Goal: Task Accomplishment & Management: Use online tool/utility

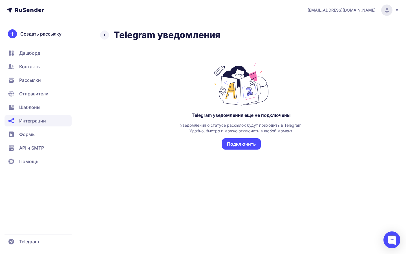
click at [243, 147] on button "Подключить" at bounding box center [241, 143] width 39 height 11
click at [356, 11] on span "[EMAIL_ADDRESS][DOMAIN_NAME]" at bounding box center [341, 10] width 68 height 6
click at [37, 158] on span "Помощь" at bounding box center [28, 161] width 19 height 7
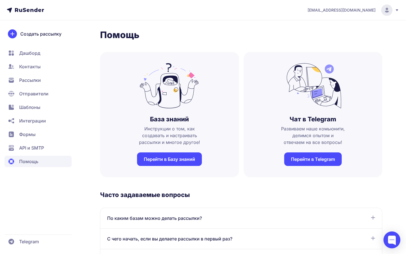
click at [39, 80] on span "Рассылки" at bounding box center [30, 80] width 22 height 7
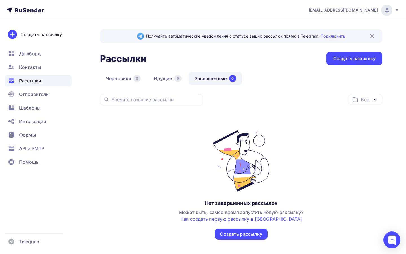
click at [328, 36] on link "Подключить" at bounding box center [332, 36] width 25 height 5
click at [31, 125] on div "Интеграции" at bounding box center [38, 121] width 67 height 11
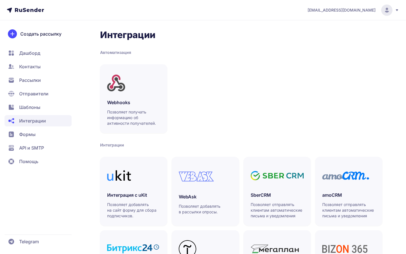
scroll to position [134, 0]
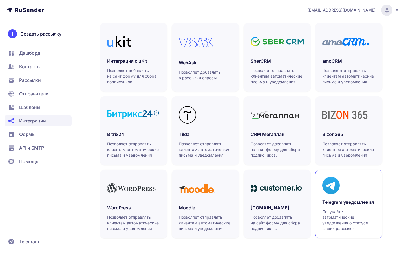
click at [325, 197] on link "Telegram уведомления Получайте автоматические уведомления о статусе ваших рассы…" at bounding box center [348, 203] width 67 height 69
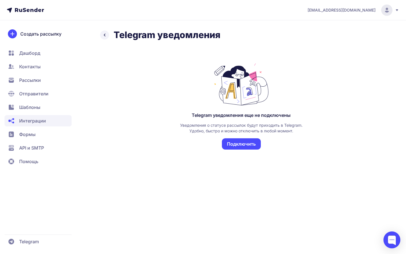
click at [250, 145] on button "Подключить" at bounding box center [241, 143] width 39 height 11
click at [244, 141] on button "Подключить" at bounding box center [241, 143] width 39 height 11
click at [61, 125] on span "Интеграции" at bounding box center [38, 120] width 67 height 11
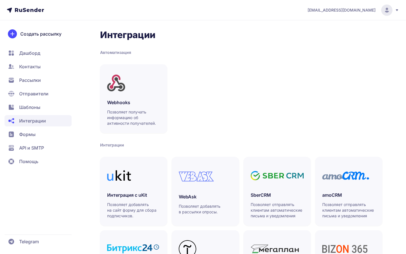
scroll to position [134, 0]
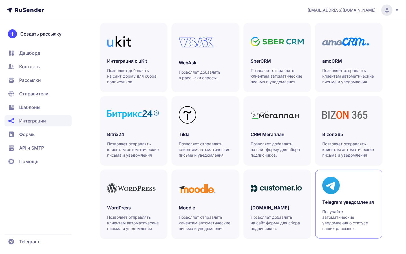
click at [340, 196] on link "Telegram уведомления Получайте автоматические уведомления о статусе ваших рассы…" at bounding box center [348, 203] width 67 height 69
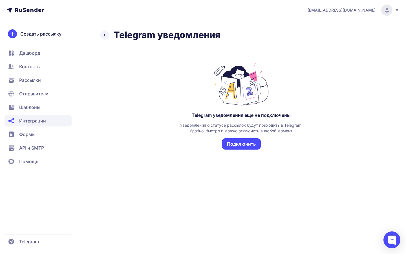
click at [241, 141] on button "Подключить" at bounding box center [241, 143] width 39 height 11
click at [228, 143] on button "Подключить" at bounding box center [241, 143] width 39 height 11
click at [241, 143] on button "Подключить" at bounding box center [241, 143] width 39 height 11
click at [255, 148] on button "Подключить" at bounding box center [241, 143] width 39 height 11
click at [250, 140] on button "Подключить" at bounding box center [241, 143] width 39 height 11
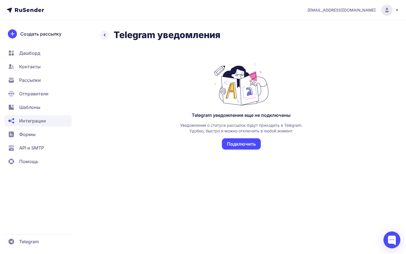
click at [250, 140] on button "Подключить" at bounding box center [241, 143] width 39 height 11
click at [45, 117] on span "Интеграции" at bounding box center [38, 120] width 67 height 11
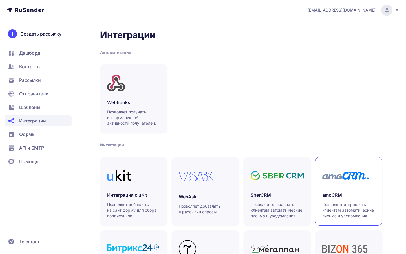
scroll to position [134, 0]
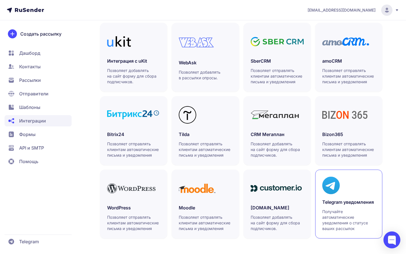
click at [358, 185] on div at bounding box center [348, 184] width 53 height 17
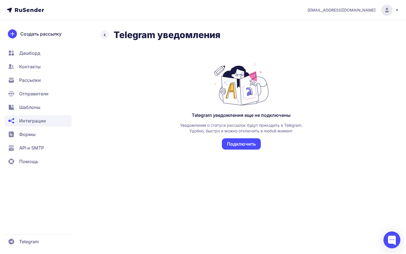
click at [245, 143] on button "Подключить" at bounding box center [241, 143] width 39 height 11
